Goal: Task Accomplishment & Management: Manage account settings

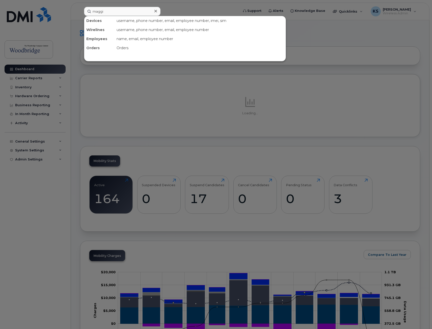
click at [117, 12] on input "maggi" at bounding box center [122, 11] width 77 height 9
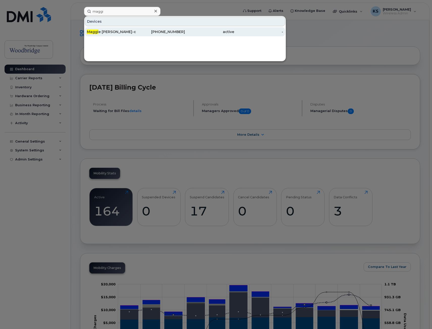
type input "maggi"
click at [116, 32] on div "Maggi e Liu-cell" at bounding box center [111, 31] width 49 height 5
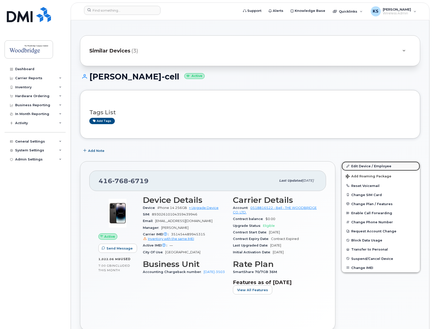
click at [365, 166] on link "Edit Device / Employee" at bounding box center [381, 166] width 78 height 9
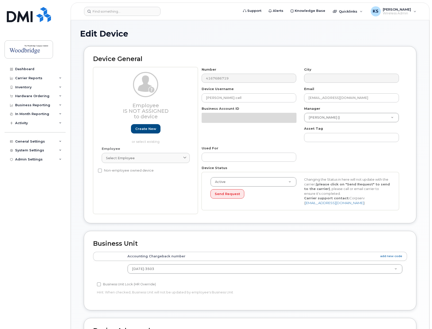
select select "43868"
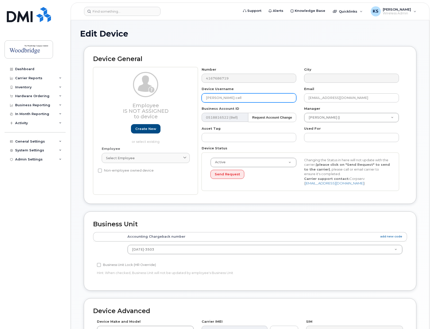
drag, startPoint x: 237, startPoint y: 97, endPoint x: 184, endPoint y: 97, distance: 52.5
click at [184, 97] on div "Employee Is not assigned to device Create new or select existing Employee Selec…" at bounding box center [250, 131] width 314 height 128
type input "TWCL-Spare4"
click at [145, 12] on input at bounding box center [122, 11] width 77 height 9
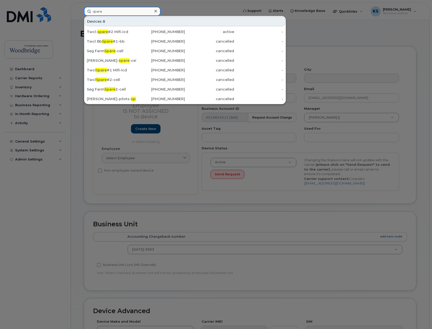
type input "spare"
click at [293, 103] on div at bounding box center [216, 164] width 432 height 329
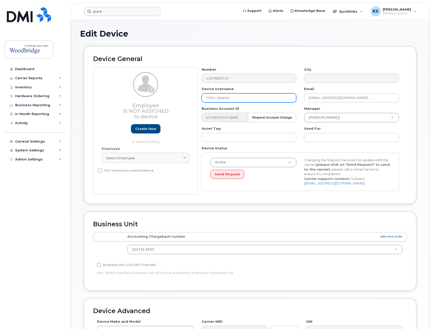
click at [264, 96] on input "TWCL-Spare4" at bounding box center [249, 97] width 95 height 9
type input "TWCL-Spare1-CELL"
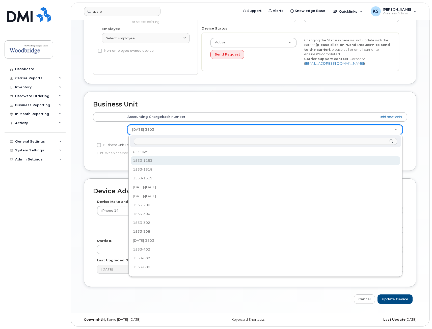
scroll to position [87, 0]
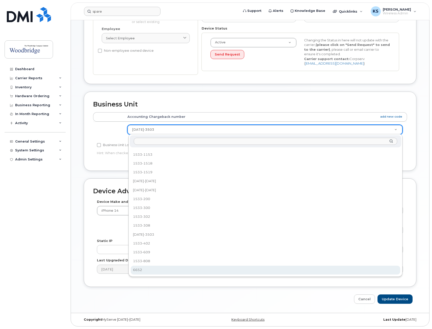
select select "43857"
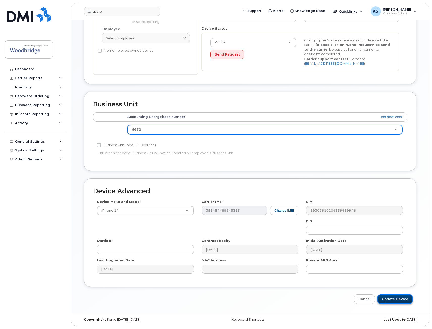
click at [396, 299] on input "Update Device" at bounding box center [395, 299] width 35 height 9
type input "Saving..."
